Goal: Navigation & Orientation: Find specific page/section

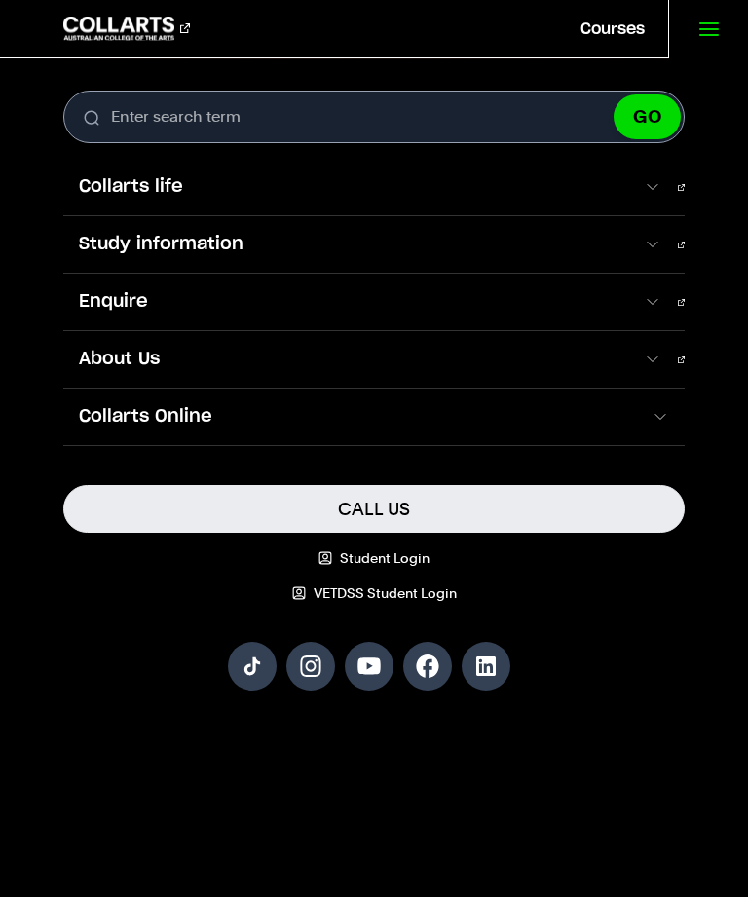
click at [704, 18] on icon at bounding box center [708, 29] width 23 height 23
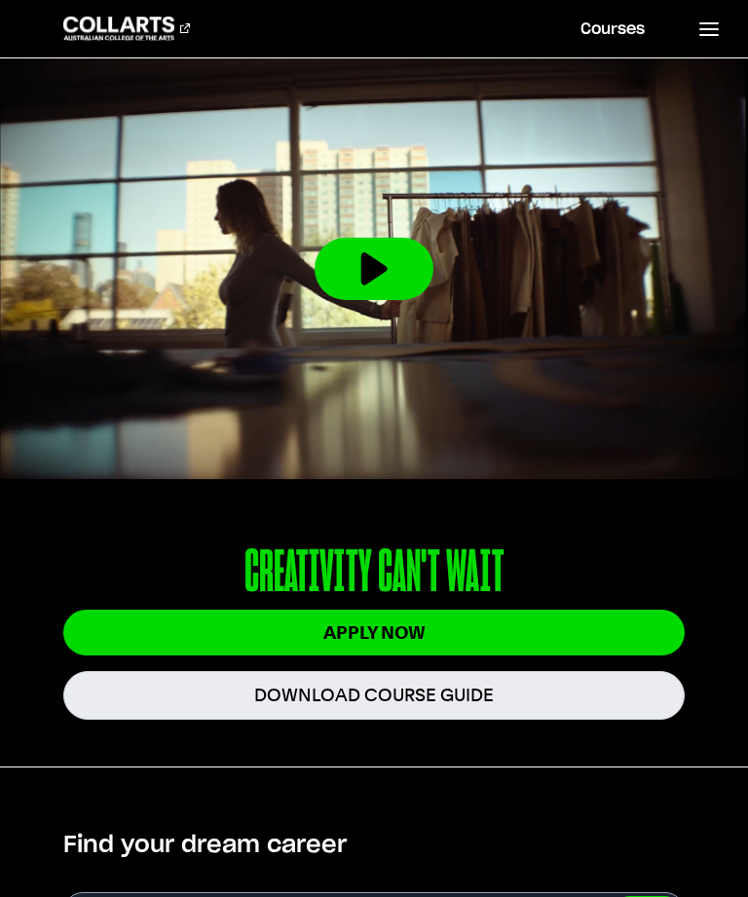
click at [713, 29] on line at bounding box center [709, 29] width 18 height 0
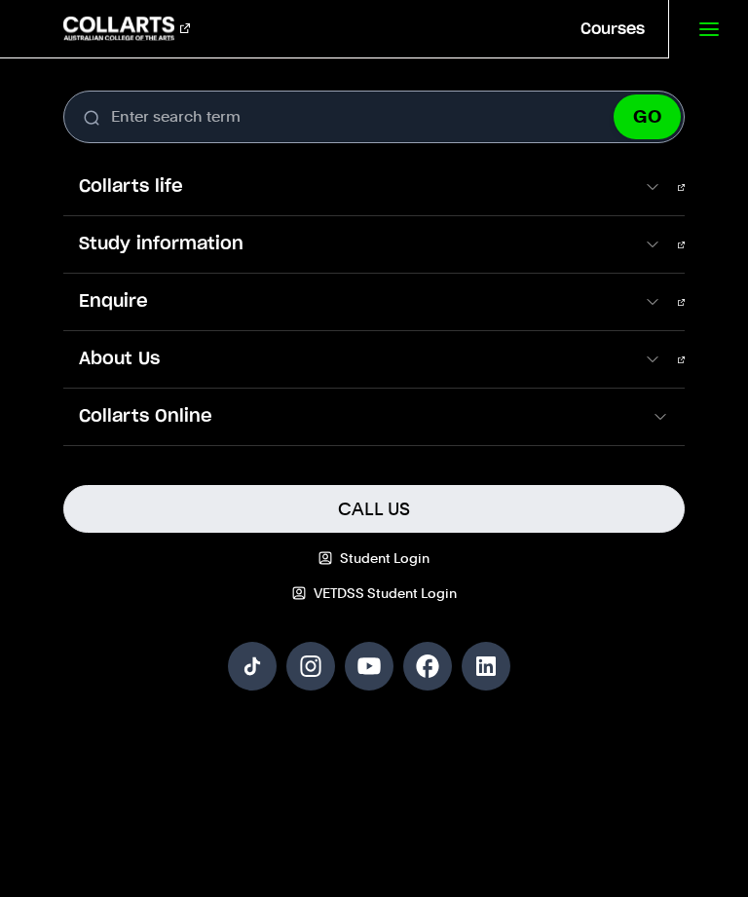
click at [720, 511] on div "Search. Enter search term GO Courses Design Fashion Film & Theatre Games & Anim…" at bounding box center [374, 410] width 748 height 639
click at [669, 358] on link "About Us" at bounding box center [373, 359] width 620 height 56
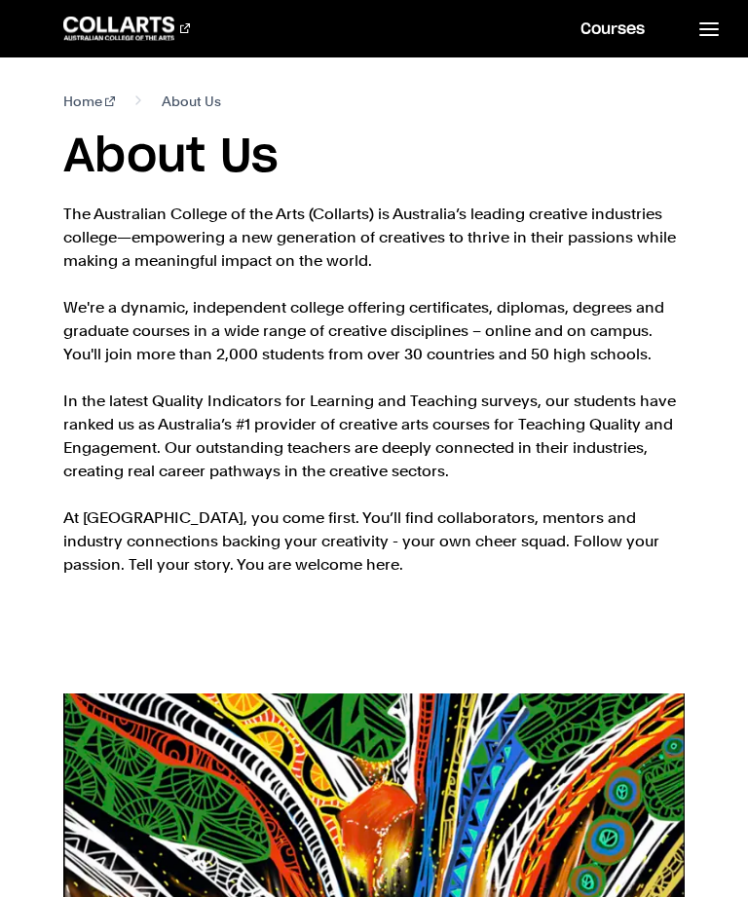
click at [694, 29] on link at bounding box center [708, 28] width 80 height 57
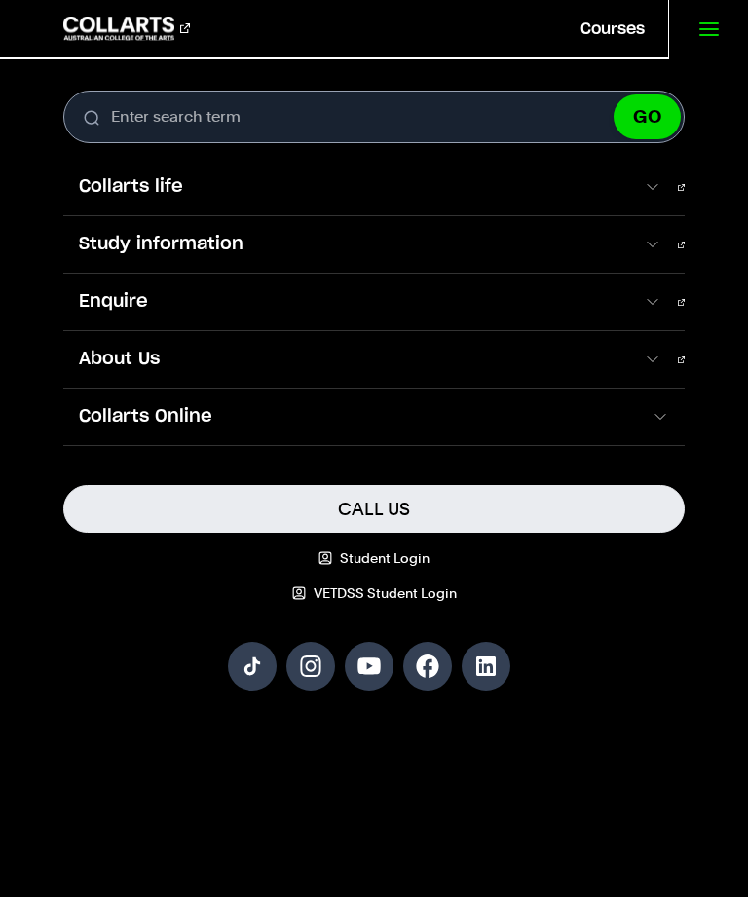
click at [650, 185] on span at bounding box center [652, 186] width 19 height 19
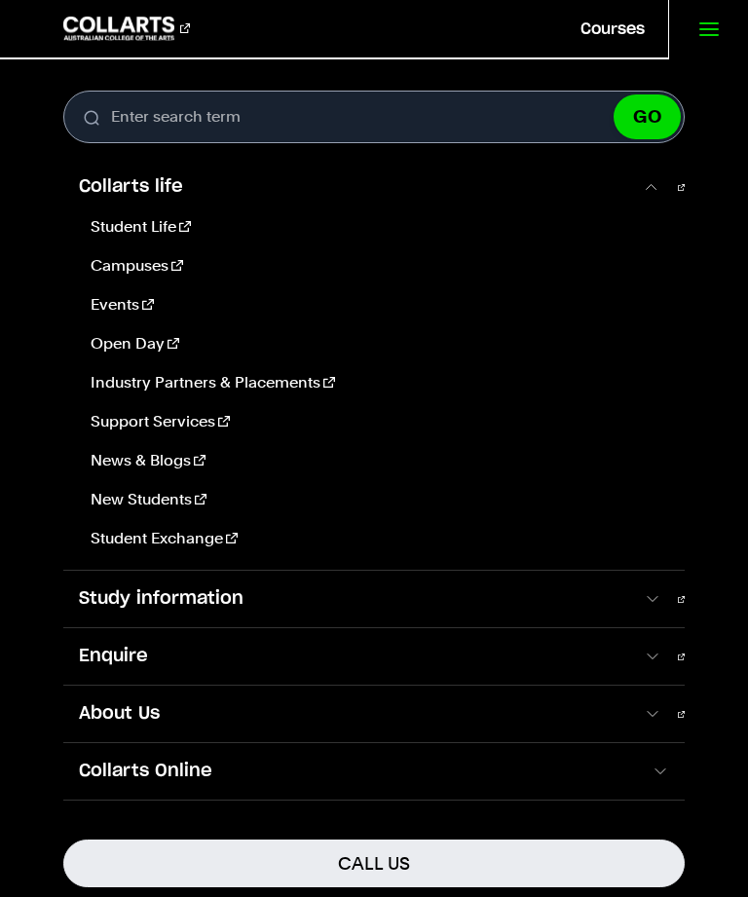
click at [153, 257] on link "Campuses" at bounding box center [375, 265] width 585 height 23
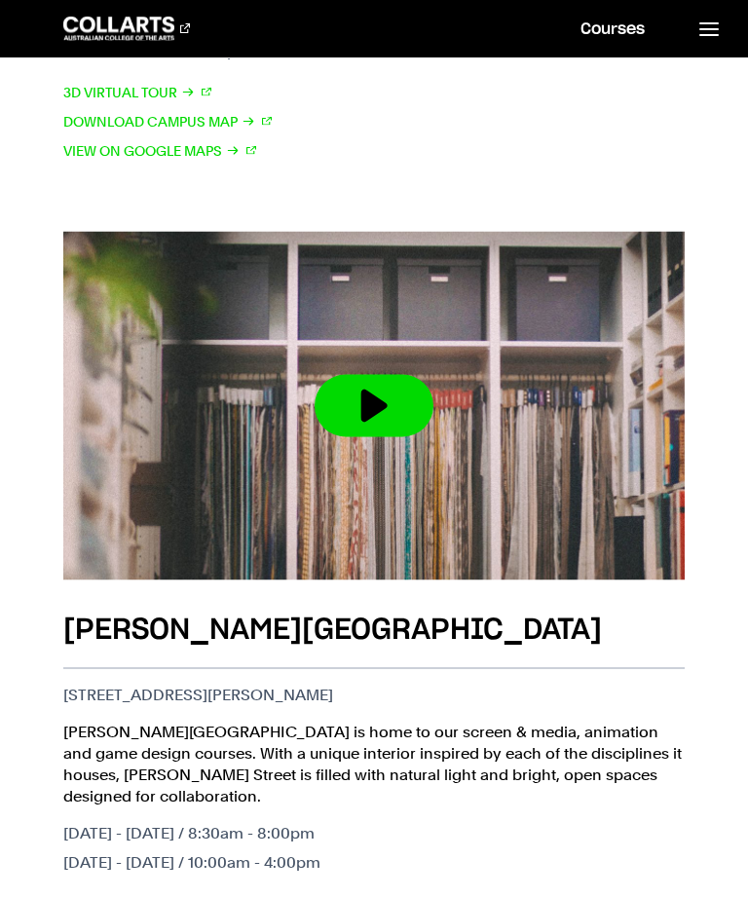
scroll to position [2512, 0]
